Goal: Task Accomplishment & Management: Manage account settings

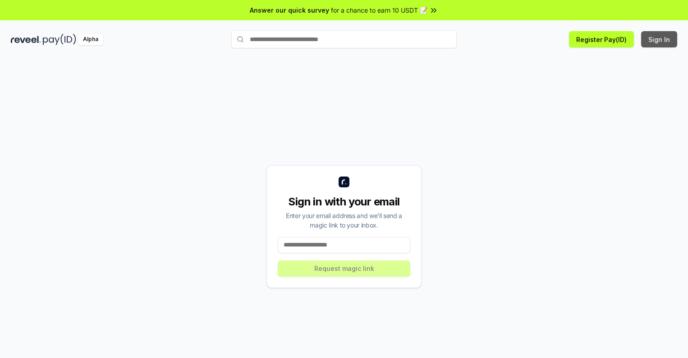
click at [660, 39] on button "Sign In" at bounding box center [659, 39] width 36 height 16
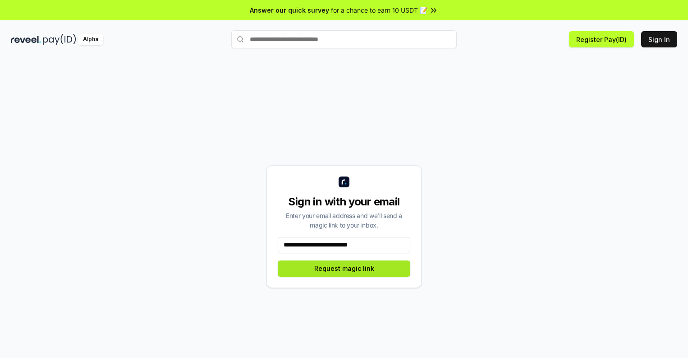
type input "**********"
click at [344, 268] on button "Request magic link" at bounding box center [344, 268] width 133 height 16
